Goal: Task Accomplishment & Management: Use online tool/utility

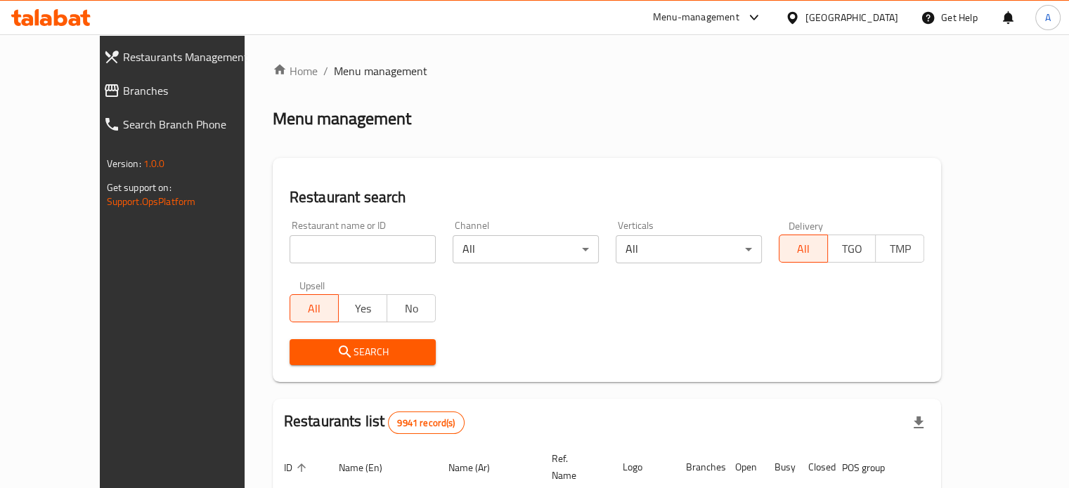
drag, startPoint x: 0, startPoint y: 0, endPoint x: 349, endPoint y: 243, distance: 425.1
click at [349, 243] on input "search" at bounding box center [363, 249] width 146 height 28
type input "afc"
click button "Search" at bounding box center [363, 352] width 146 height 26
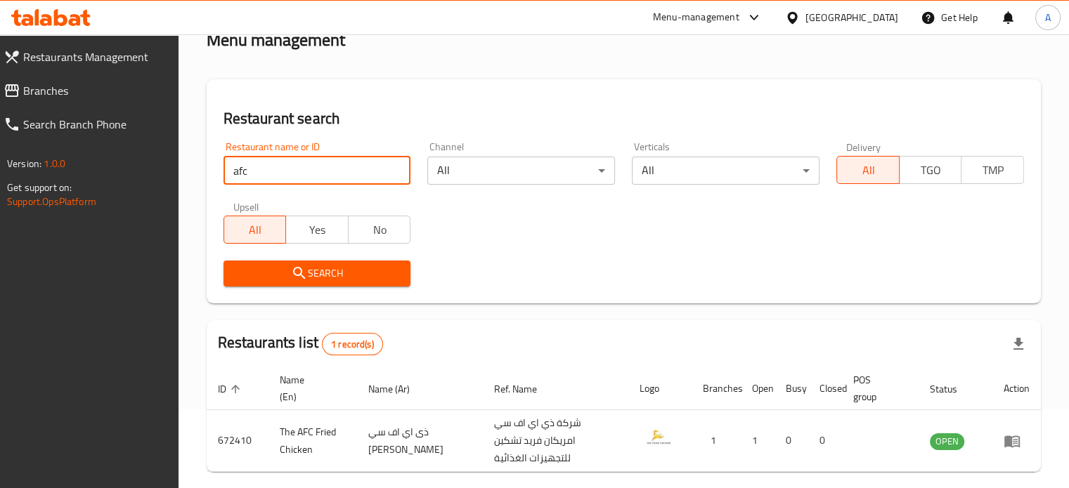
scroll to position [127, 0]
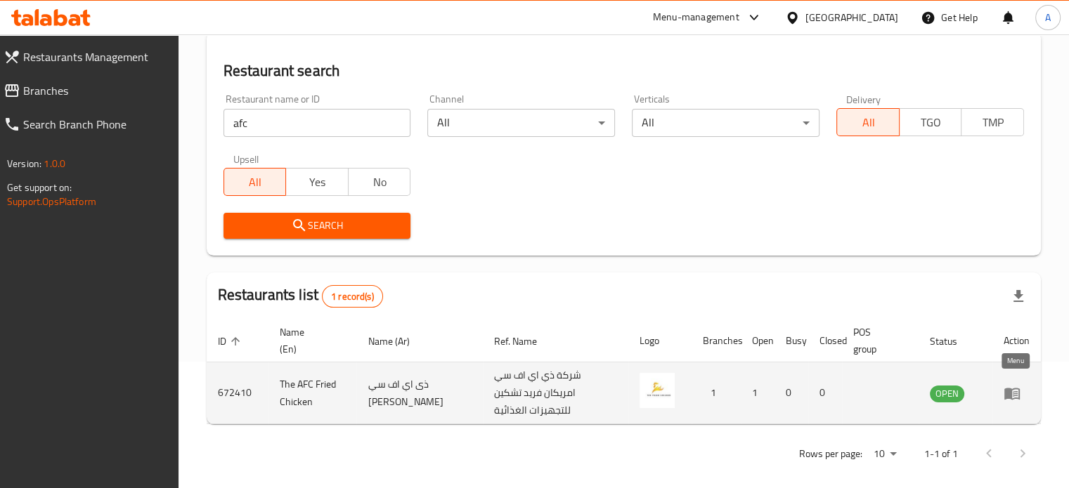
click at [1018, 390] on icon "enhanced table" at bounding box center [1011, 394] width 15 height 12
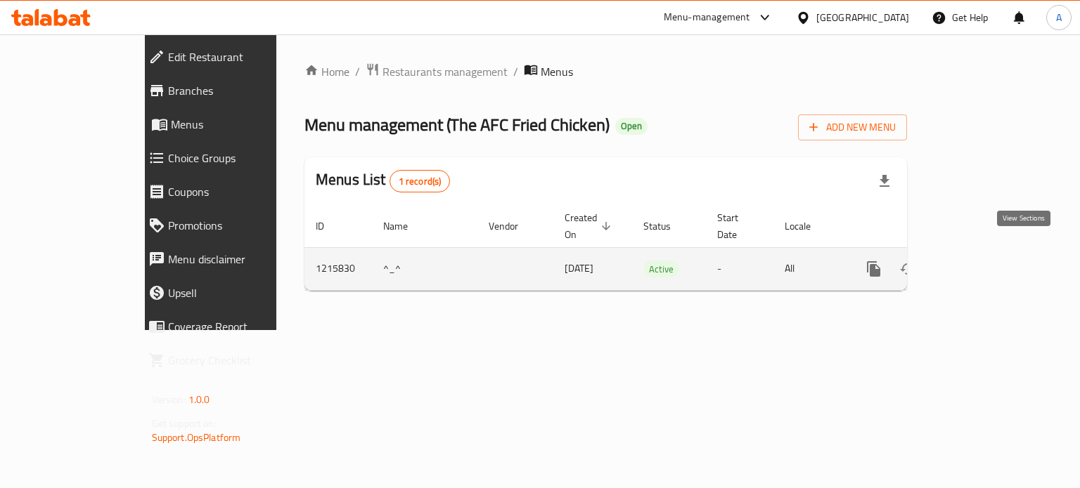
click at [981, 263] on icon "enhanced table" at bounding box center [975, 269] width 13 height 13
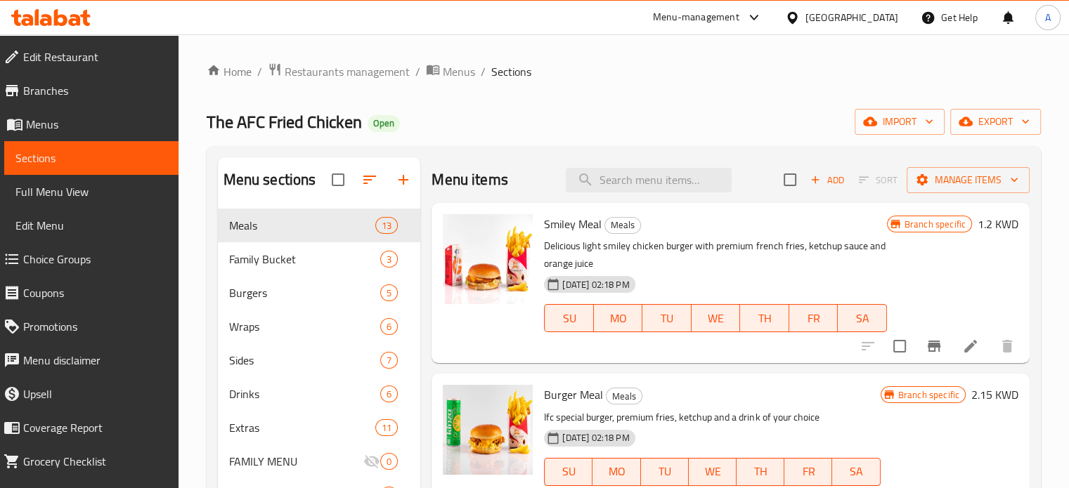
click at [68, 252] on span "Choice Groups" at bounding box center [95, 259] width 144 height 17
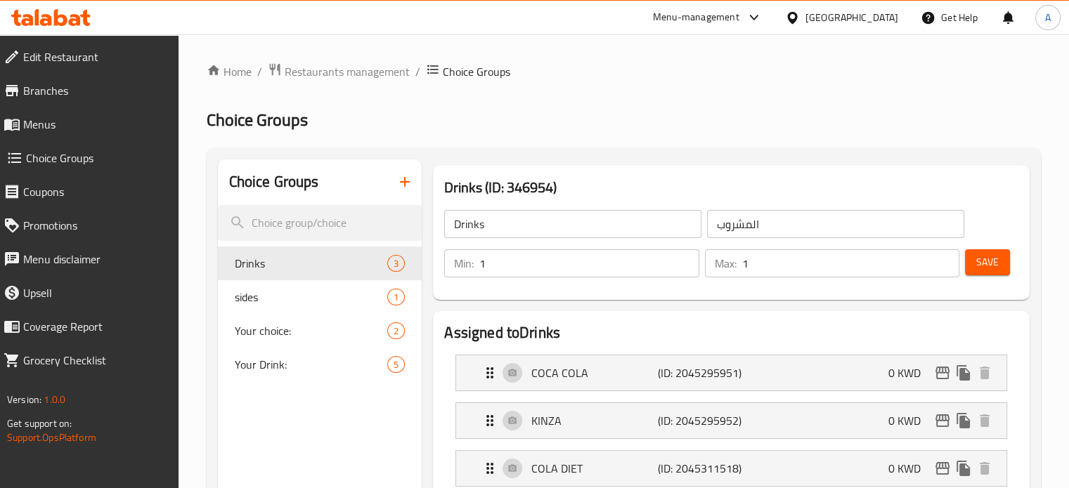
click at [406, 189] on icon "button" at bounding box center [404, 182] width 17 height 17
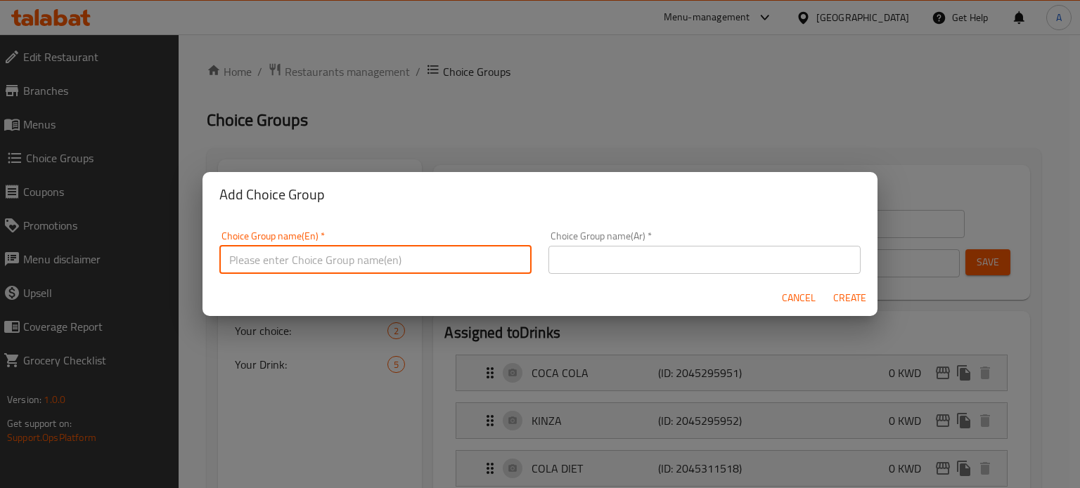
click at [425, 257] on input "text" at bounding box center [375, 260] width 312 height 28
type input "c"
type input "Choose your bun"
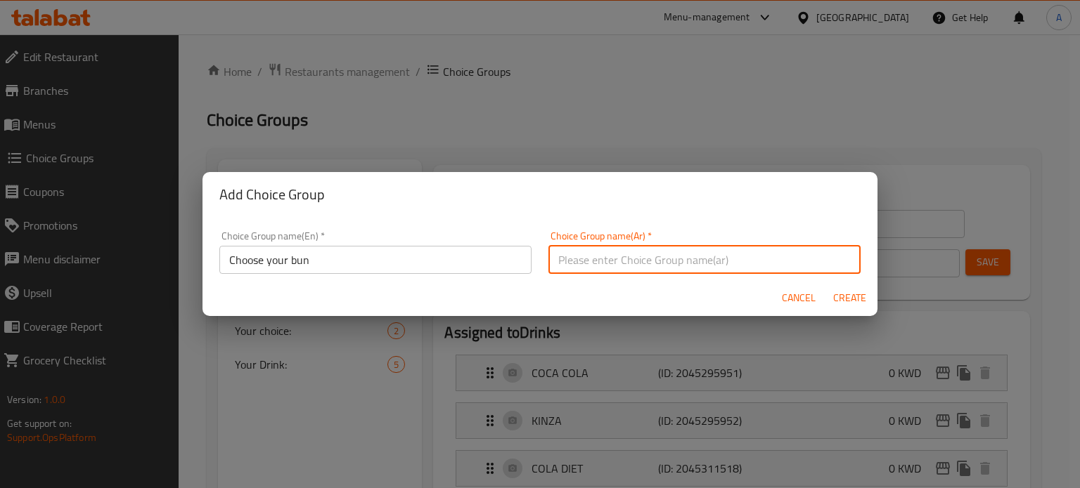
click at [652, 250] on input "text" at bounding box center [704, 260] width 312 height 28
type input "أختر الخبز"
click at [855, 300] on span "Create" at bounding box center [849, 299] width 34 height 18
type input "Choose your bun"
type input "أختر الخبز"
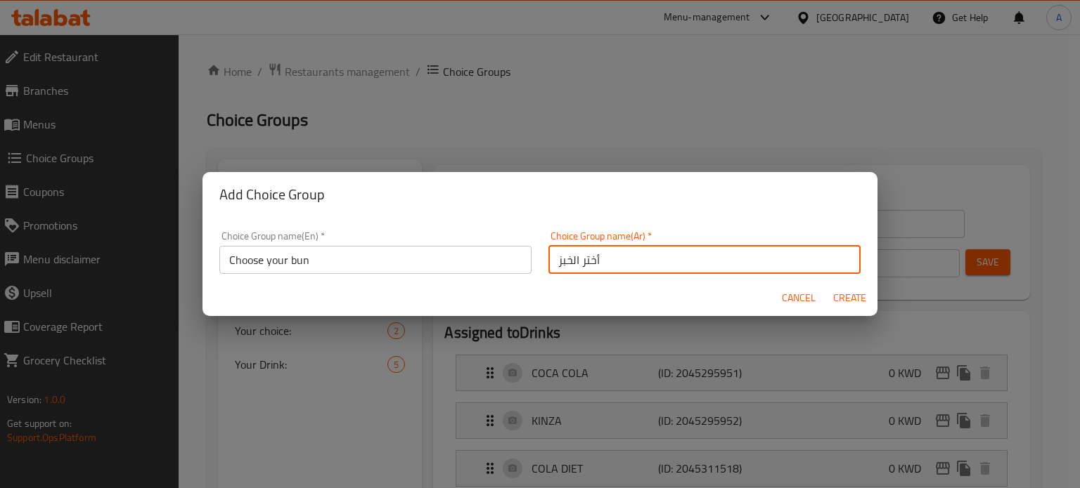
type input "0"
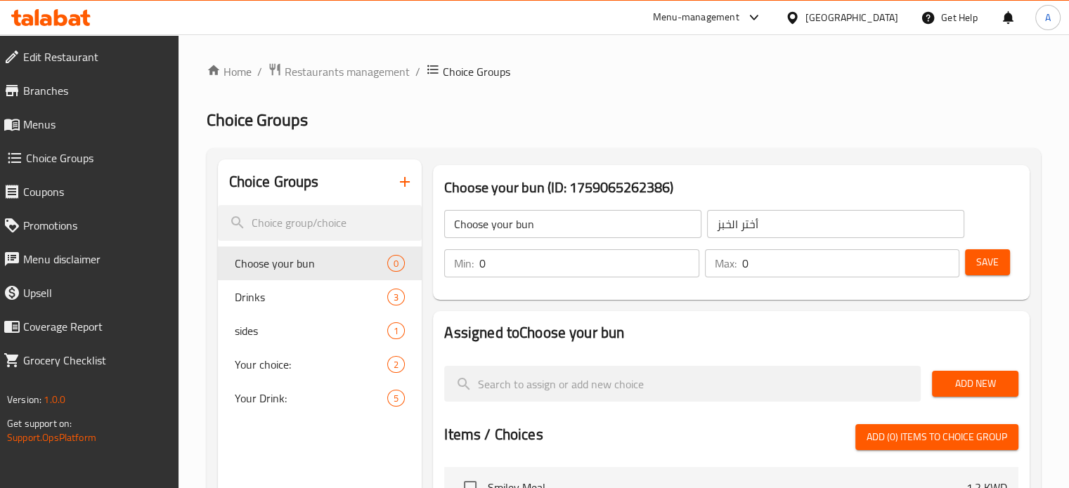
click at [589, 264] on input "0" at bounding box center [588, 264] width 219 height 28
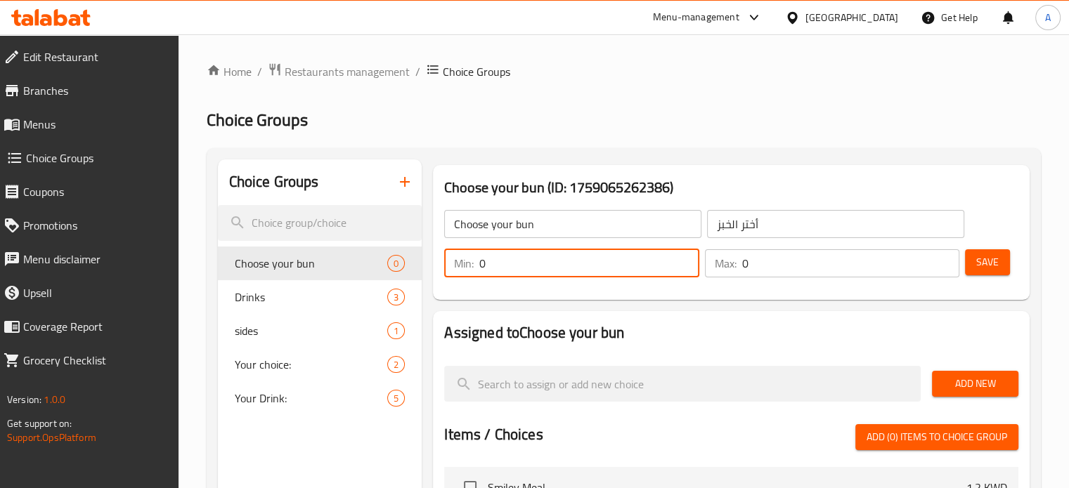
click at [589, 264] on input "0" at bounding box center [588, 264] width 219 height 28
type input "1"
click at [801, 269] on input "0" at bounding box center [850, 264] width 217 height 28
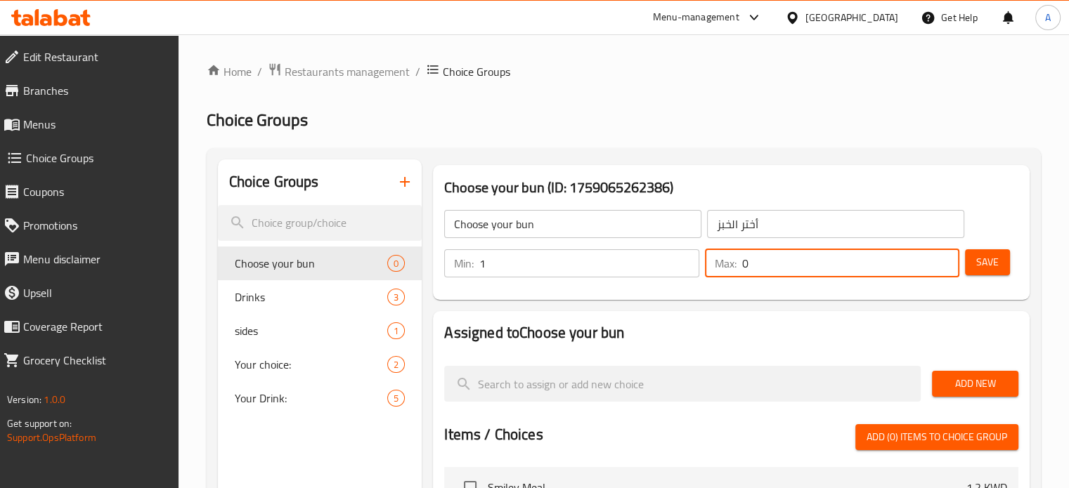
click at [801, 269] on input "0" at bounding box center [850, 264] width 217 height 28
type input "1"
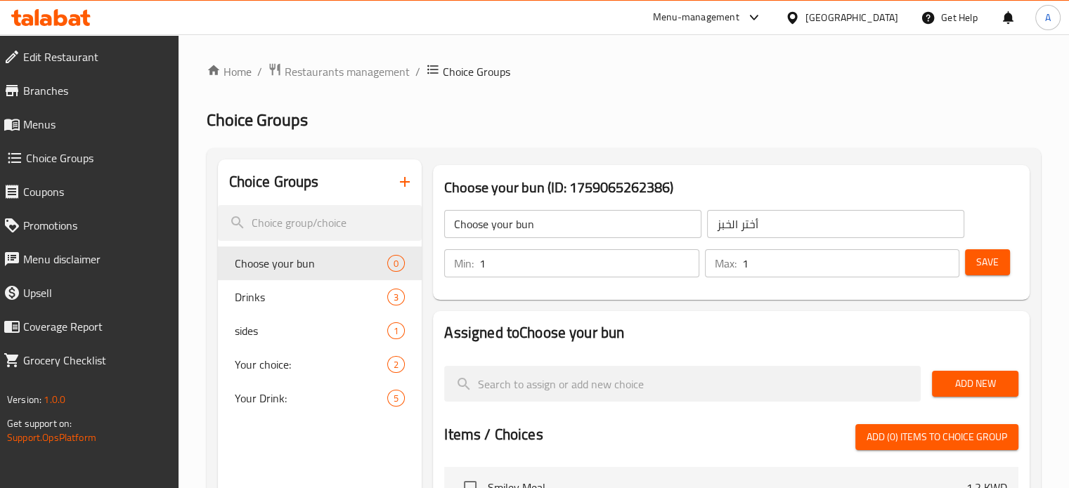
click at [829, 302] on div "Choose your bun (ID: 1759065262386) Choose your bun ​ أختر الخبز ​ Min: 1 ​ Max…" at bounding box center [731, 233] width 608 height 146
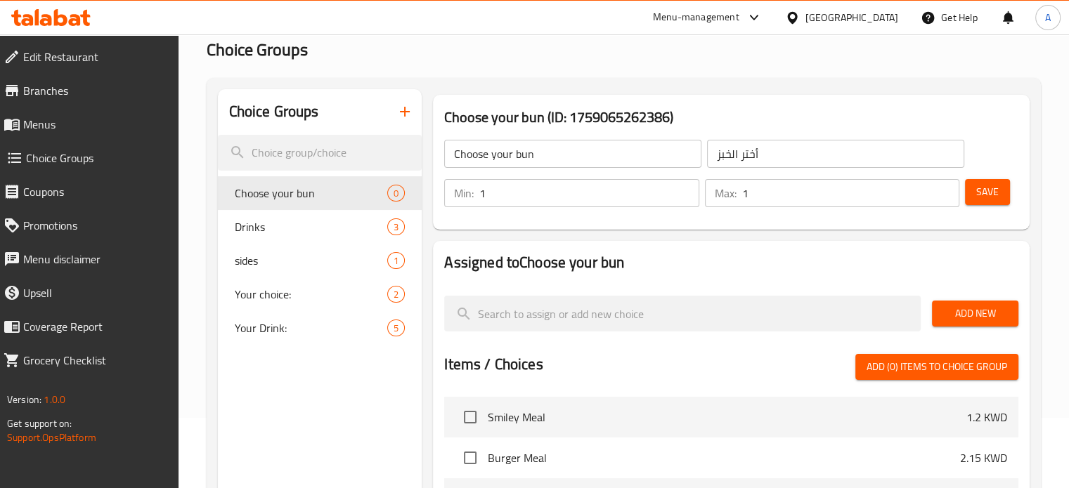
scroll to position [70, 0]
click at [963, 323] on span "Add New" at bounding box center [975, 314] width 64 height 18
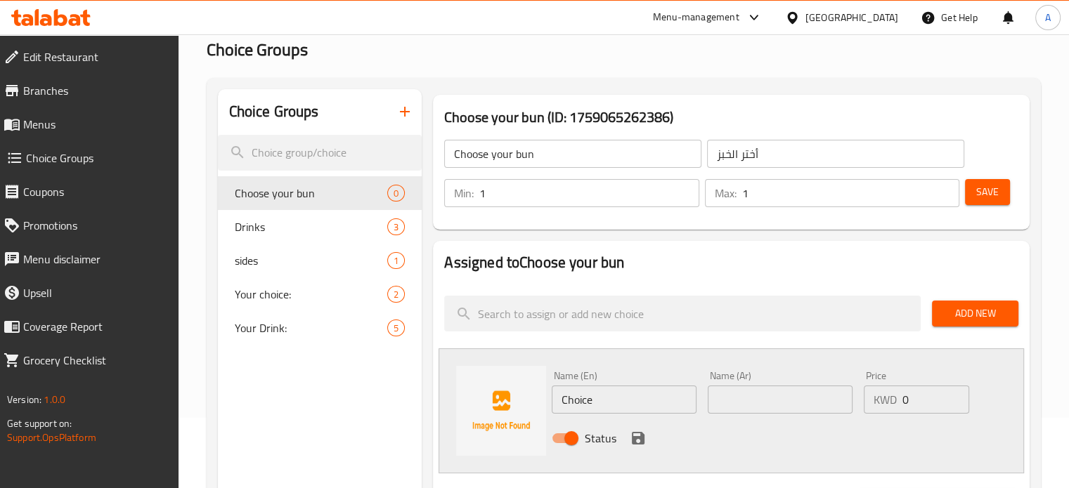
click at [630, 407] on input "Choice" at bounding box center [624, 400] width 145 height 28
type input "ٍ"
click at [597, 394] on input "Se" at bounding box center [624, 400] width 145 height 28
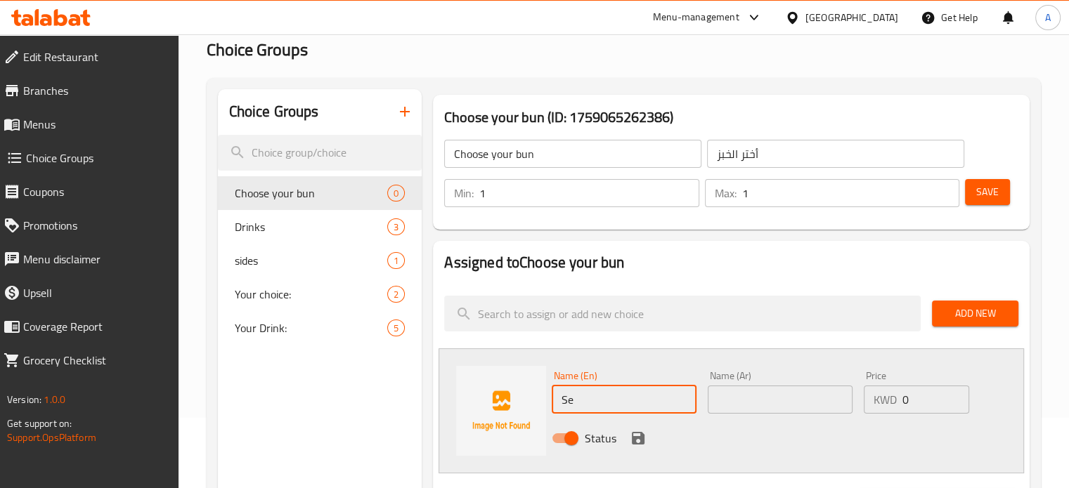
click at [597, 393] on input "Se" at bounding box center [624, 400] width 145 height 28
paste input "sesame bread"
click at [565, 401] on input "sesame bread" at bounding box center [624, 400] width 145 height 28
type input "Sesame bread"
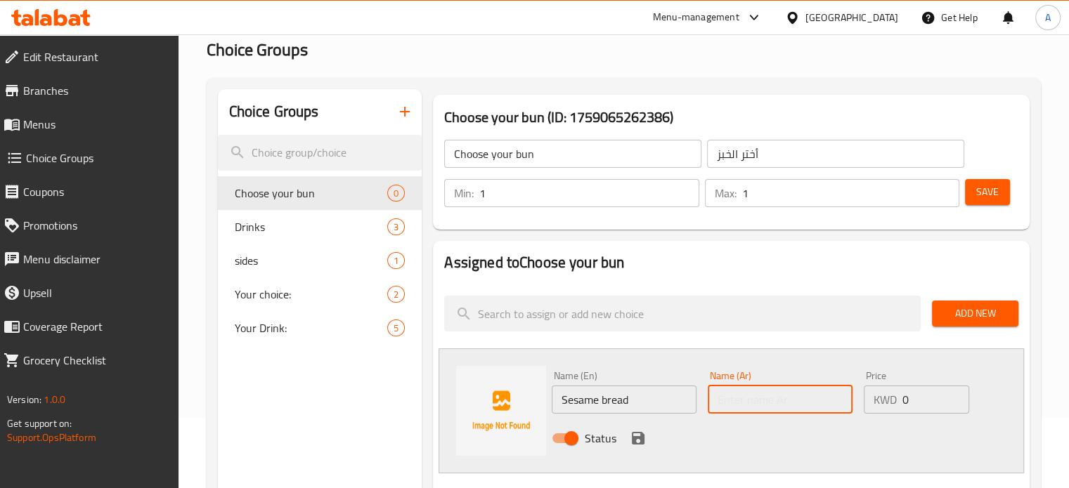
click at [762, 402] on input "text" at bounding box center [780, 400] width 145 height 28
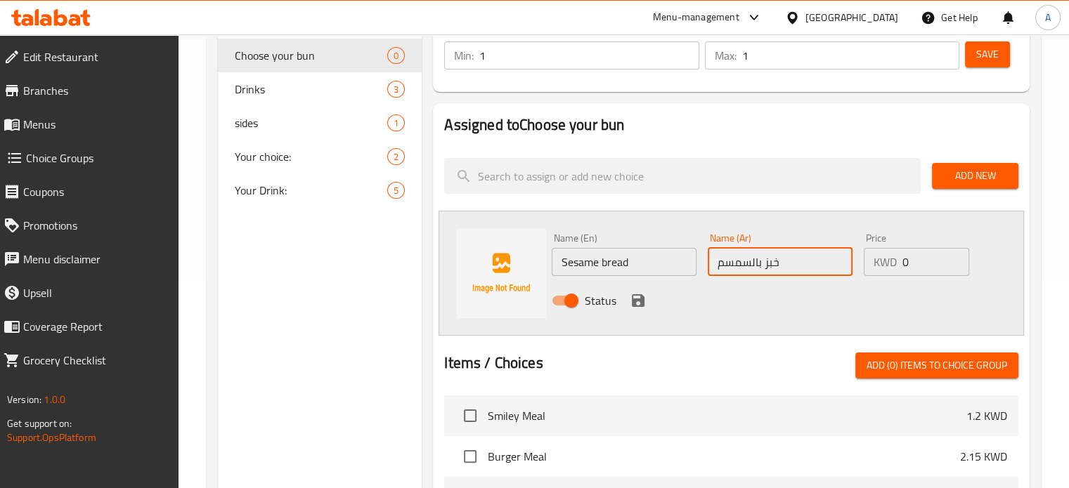
scroll to position [211, 0]
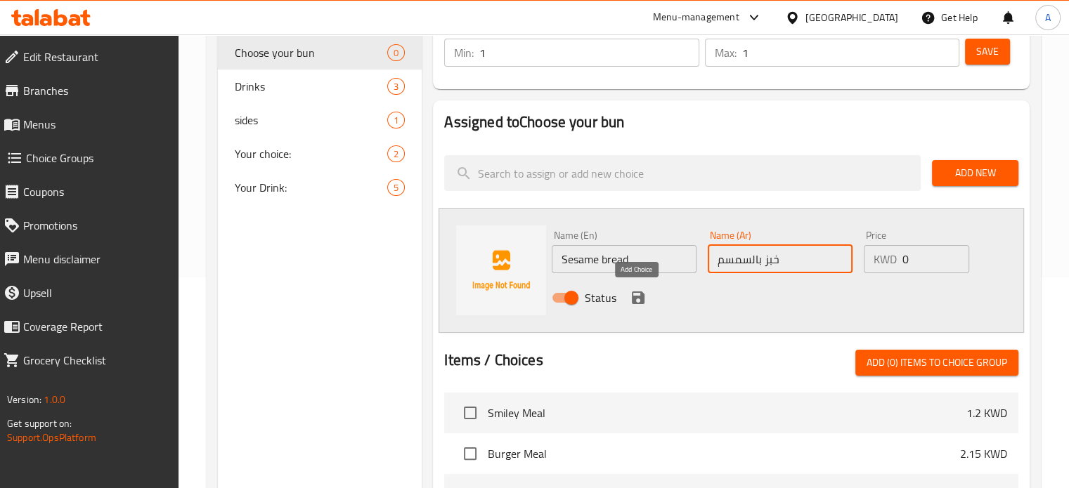
type input "خبز بالسمسم"
click at [635, 297] on icon "save" at bounding box center [638, 298] width 13 height 13
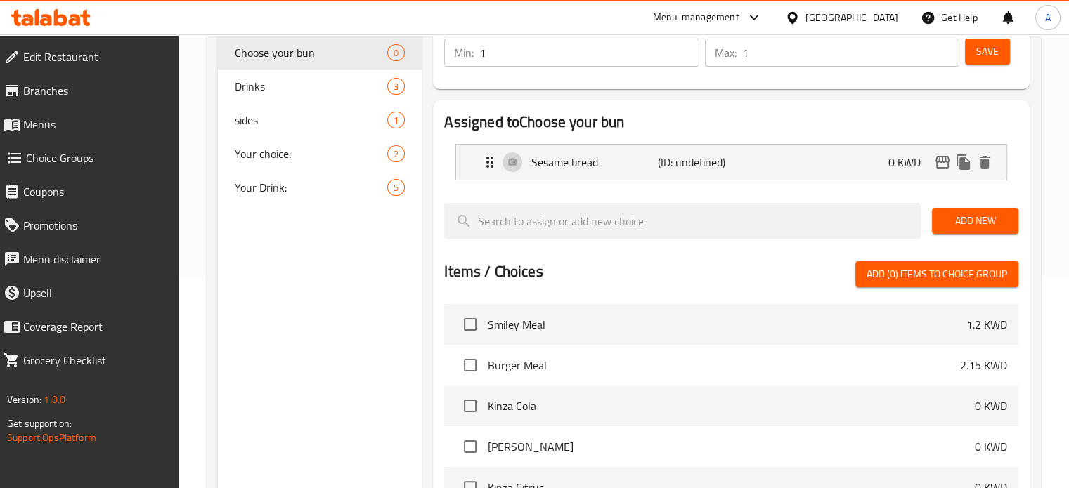
scroll to position [141, 0]
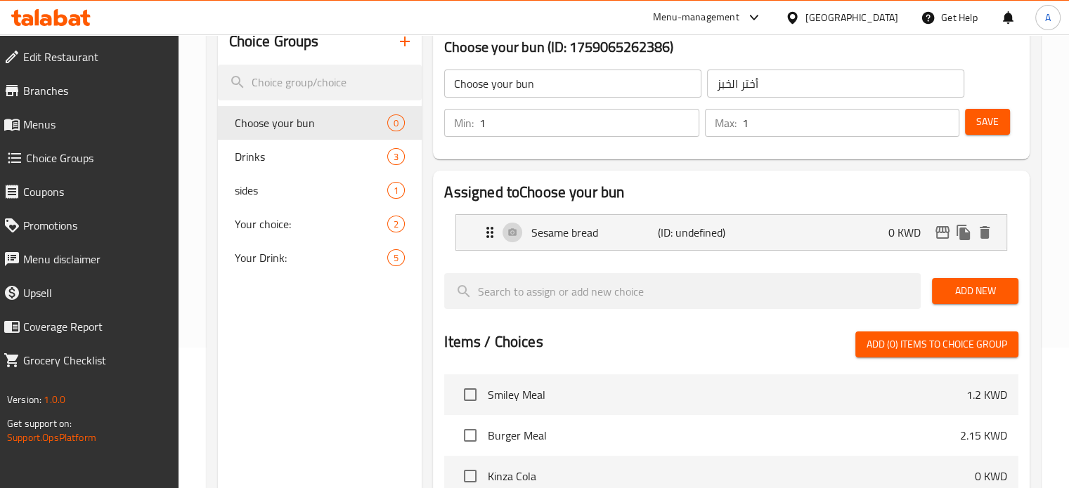
click at [950, 283] on span "Add New" at bounding box center [975, 292] width 64 height 18
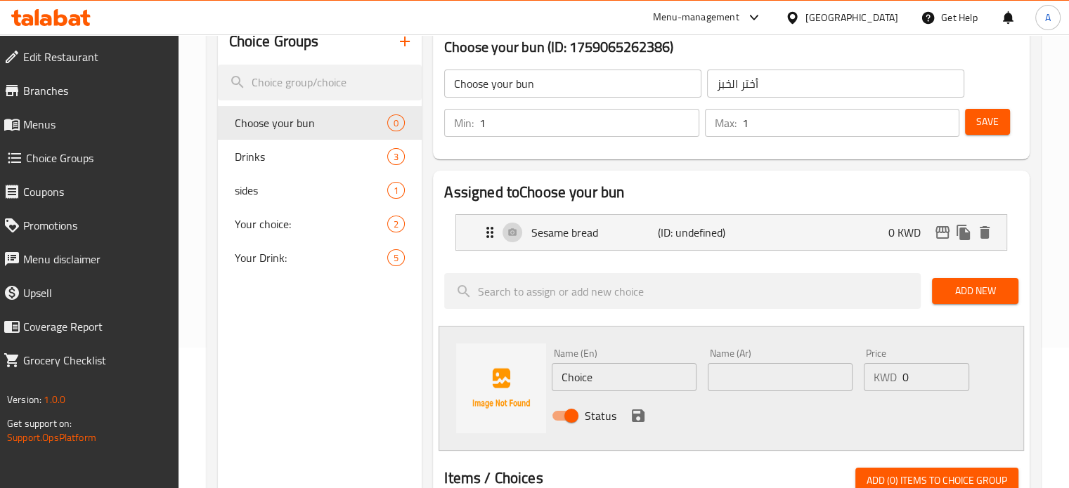
click at [617, 384] on input "Choice" at bounding box center [624, 377] width 145 height 28
type input "Potato bun"
click at [748, 383] on input "text" at bounding box center [780, 377] width 145 height 28
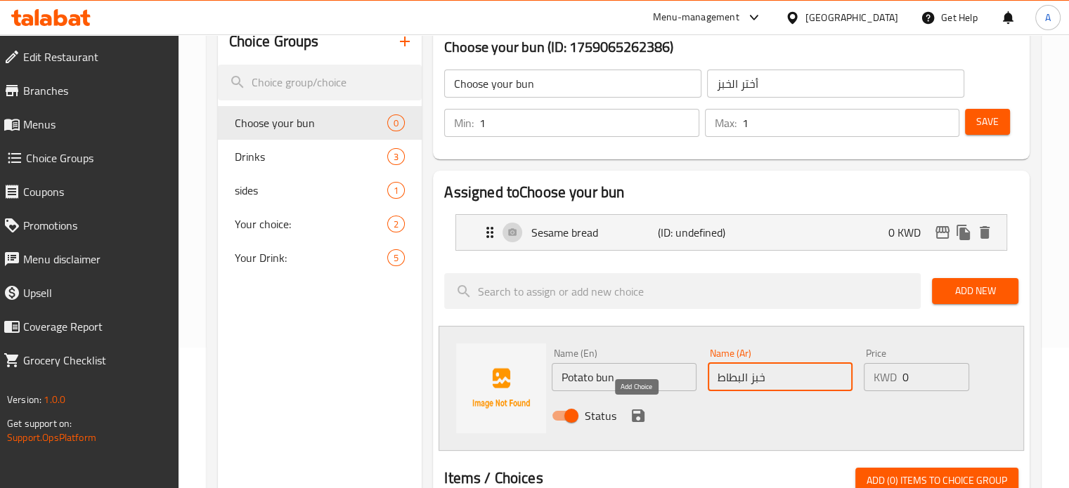
type input "خبز البطاط"
click at [639, 416] on icon "save" at bounding box center [638, 416] width 13 height 13
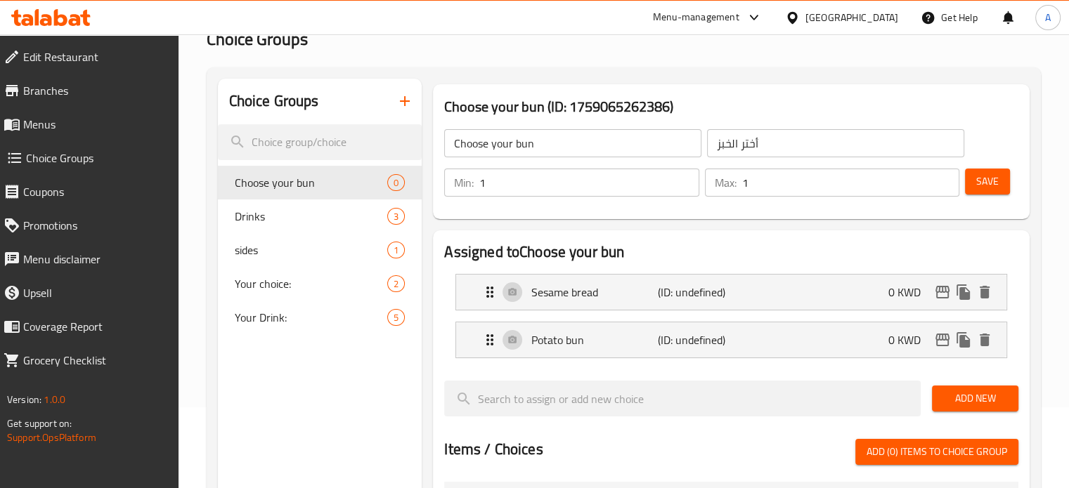
scroll to position [0, 0]
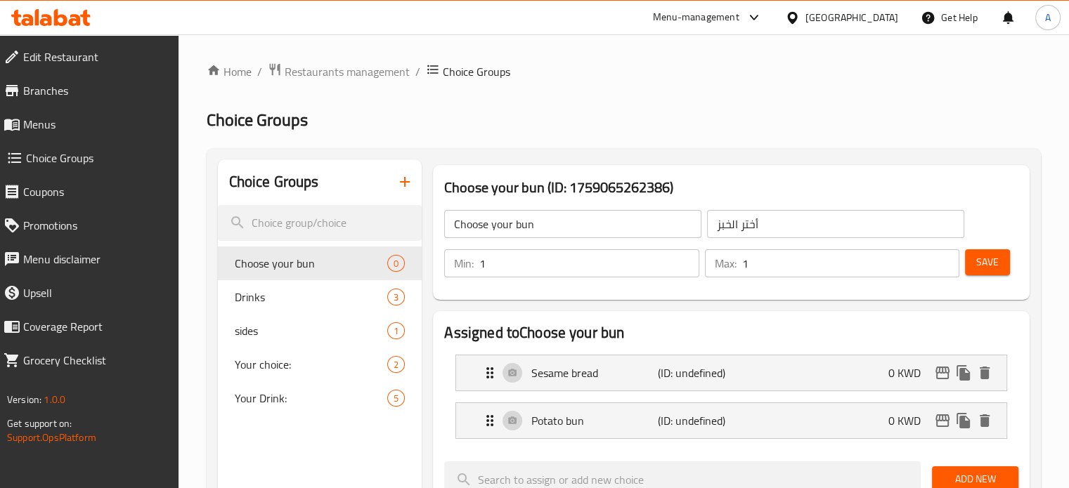
click at [992, 264] on span "Save" at bounding box center [987, 263] width 22 height 18
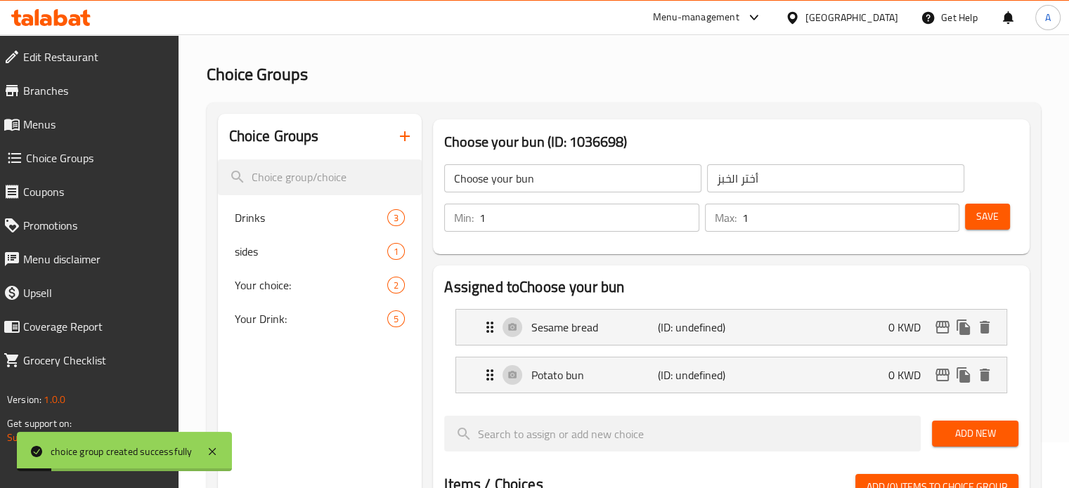
scroll to position [70, 0]
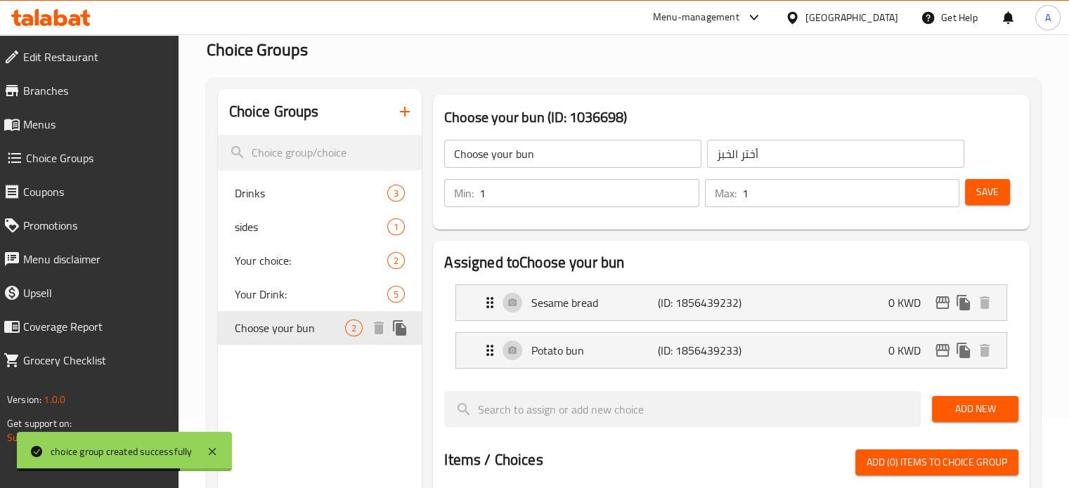
click at [292, 331] on span "Choose your bun" at bounding box center [290, 328] width 111 height 17
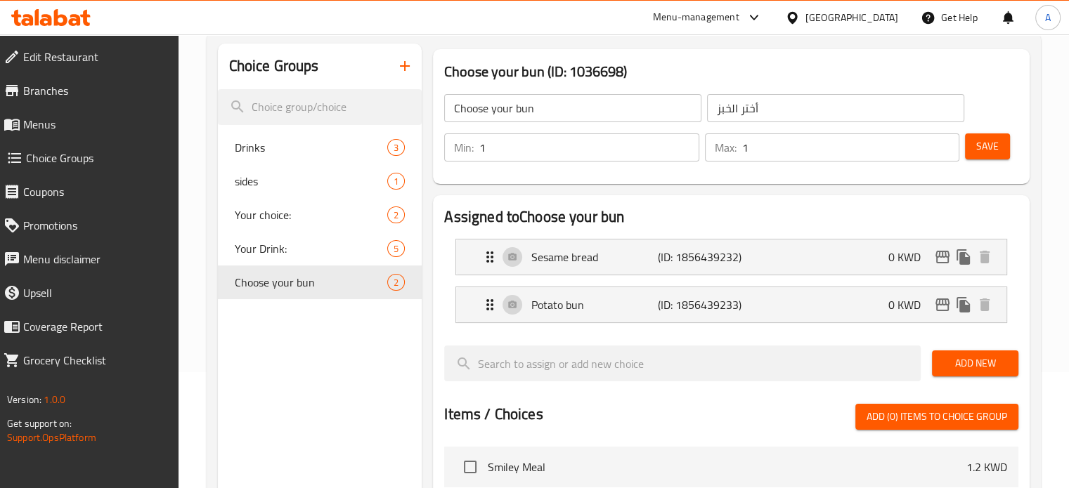
scroll to position [141, 0]
